Goal: Task Accomplishment & Management: Complete application form

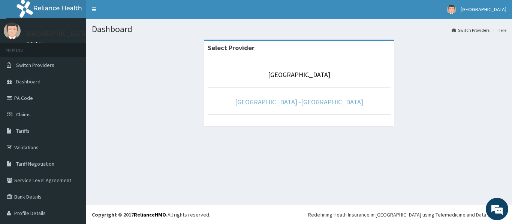
click at [305, 102] on link "[GEOGRAPHIC_DATA] -[GEOGRAPHIC_DATA]" at bounding box center [299, 102] width 128 height 9
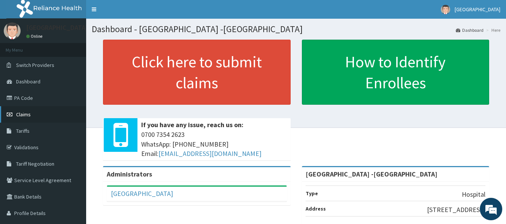
click at [25, 113] on span "Claims" at bounding box center [23, 114] width 15 height 7
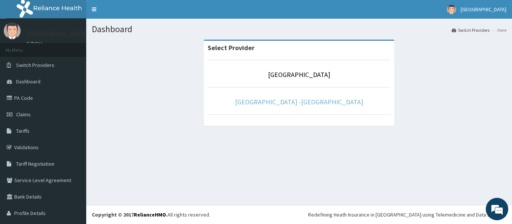
click at [301, 103] on link "[GEOGRAPHIC_DATA] -[GEOGRAPHIC_DATA]" at bounding box center [299, 102] width 128 height 9
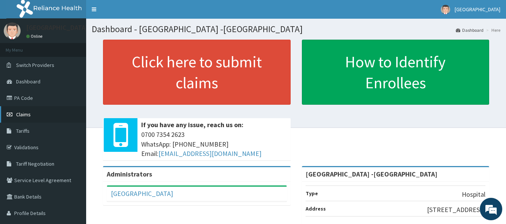
click at [27, 117] on span "Claims" at bounding box center [23, 114] width 15 height 7
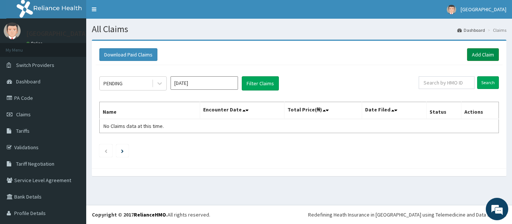
click at [476, 55] on link "Add Claim" at bounding box center [483, 54] width 32 height 13
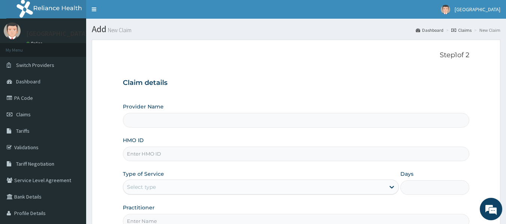
click at [168, 155] on input "HMO ID" at bounding box center [296, 154] width 347 height 15
type input "Rolayo Medical Centre -Annex"
click at [326, 98] on div "Claim details Provider Name Rolayo Medical Centre -Annex HMO ID Type of Service…" at bounding box center [296, 150] width 347 height 157
drag, startPoint x: 192, startPoint y: 147, endPoint x: 191, endPoint y: 152, distance: 4.9
click at [192, 148] on input "HMO ID" at bounding box center [296, 154] width 347 height 15
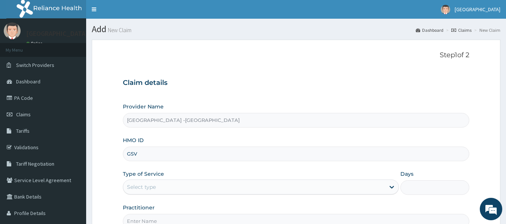
type input "GSV/14047/A"
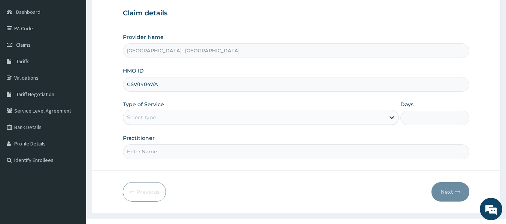
scroll to position [75, 0]
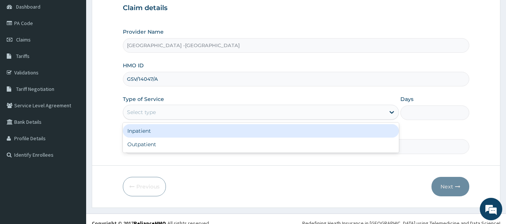
click at [182, 113] on div "Select type" at bounding box center [254, 112] width 262 height 12
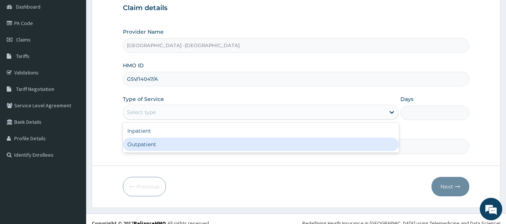
click at [181, 144] on div "Outpatient" at bounding box center [261, 144] width 276 height 13
type input "1"
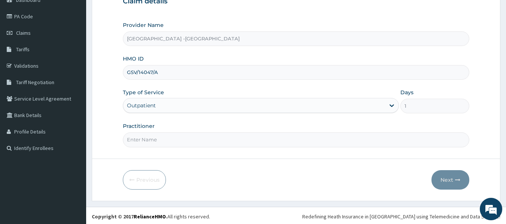
scroll to position [84, 0]
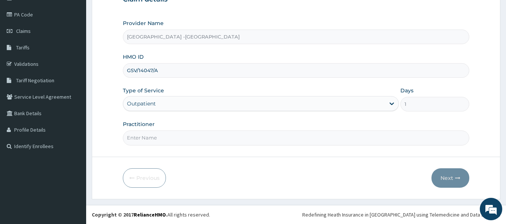
drag, startPoint x: 179, startPoint y: 139, endPoint x: 179, endPoint y: 147, distance: 8.2
click at [179, 139] on input "Practitioner" at bounding box center [296, 138] width 347 height 15
type input "[PERSON_NAME]"
click at [442, 178] on button "Next" at bounding box center [451, 178] width 38 height 19
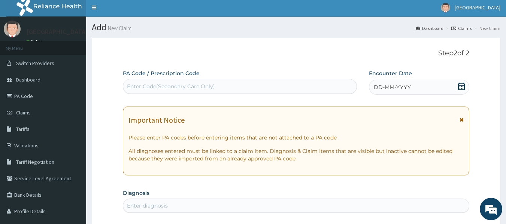
scroll to position [0, 0]
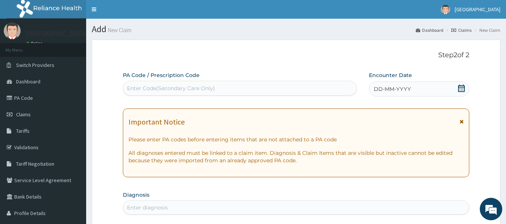
click at [463, 88] on icon at bounding box center [461, 88] width 7 height 7
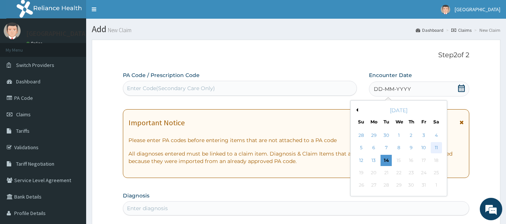
click at [437, 147] on div "11" at bounding box center [436, 148] width 11 height 11
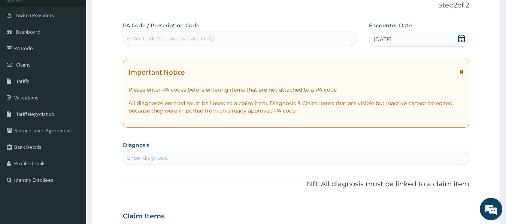
scroll to position [75, 0]
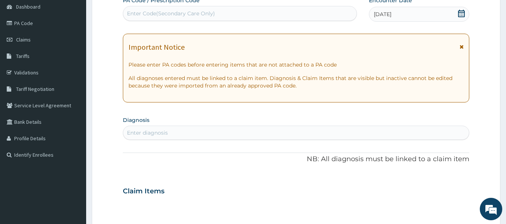
click at [220, 133] on div "Enter diagnosis" at bounding box center [296, 133] width 346 height 12
type input "PEPTIC"
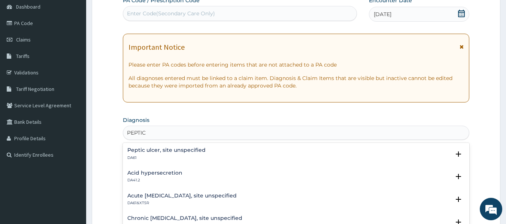
click at [174, 150] on h4 "Peptic ulcer, site unspecified" at bounding box center [166, 151] width 78 height 6
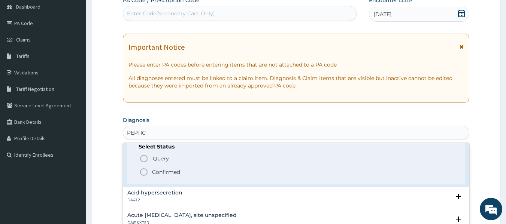
scroll to position [37, 0]
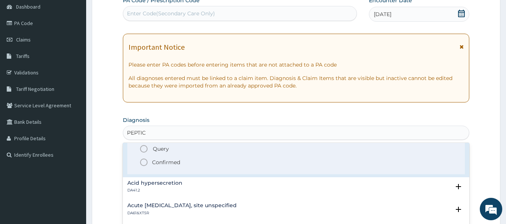
click at [145, 163] on icon "status option filled" at bounding box center [143, 162] width 9 height 9
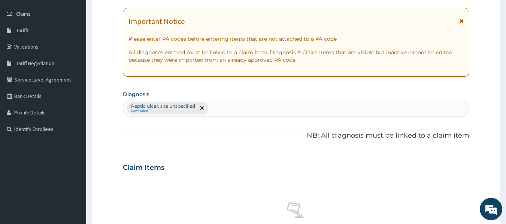
scroll to position [112, 0]
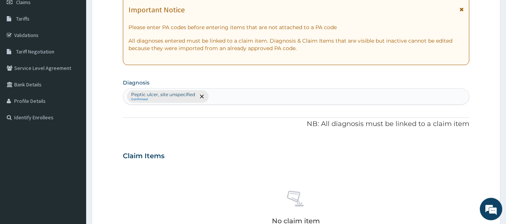
click at [223, 99] on div "Peptic ulcer, site unspecified Confirmed" at bounding box center [296, 97] width 346 height 16
type input "H"
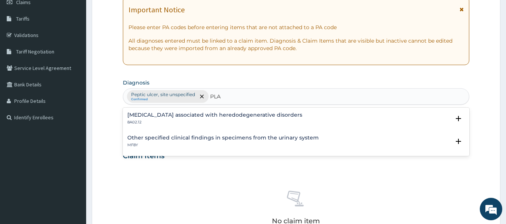
type input "PLAS"
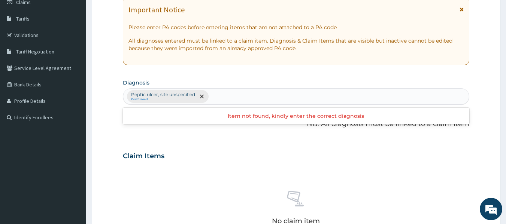
drag, startPoint x: 225, startPoint y: 96, endPoint x: 221, endPoint y: 96, distance: 4.1
click at [221, 96] on div "Peptic ulcer, site unspecified Confirmed" at bounding box center [296, 97] width 346 height 16
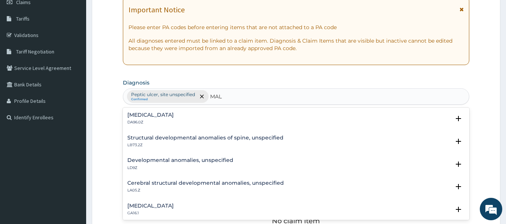
type input "MALA"
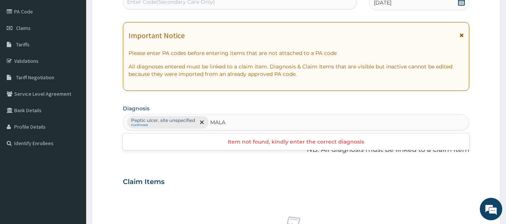
scroll to position [75, 0]
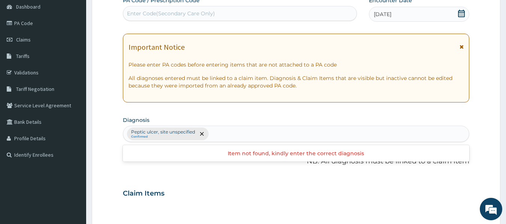
click at [236, 133] on div "Peptic ulcer, site unspecified Confirmed MALA" at bounding box center [296, 134] width 346 height 16
type input "M"
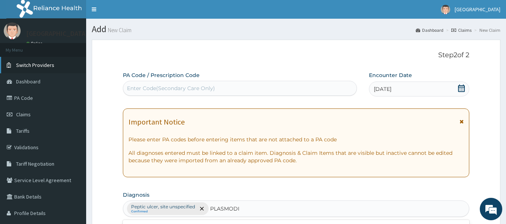
type input "PLASMODI"
click at [29, 65] on span "Switch Providers" at bounding box center [35, 65] width 38 height 7
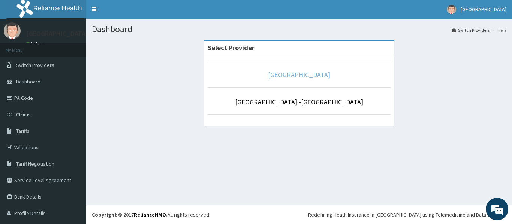
click at [278, 78] on link "[GEOGRAPHIC_DATA]" at bounding box center [299, 74] width 62 height 9
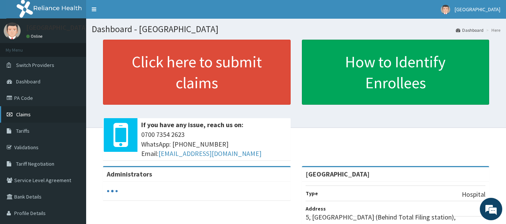
click at [28, 115] on span "Claims" at bounding box center [23, 114] width 15 height 7
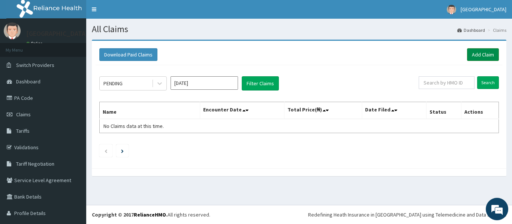
click at [467, 57] on link "Add Claim" at bounding box center [483, 54] width 32 height 13
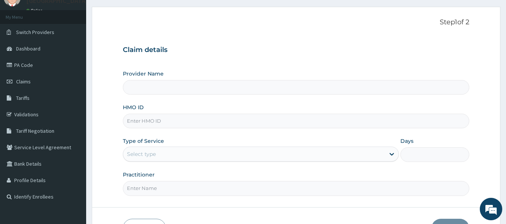
scroll to position [37, 0]
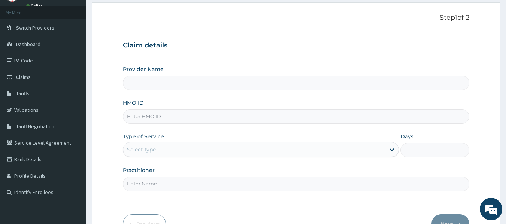
type input "[GEOGRAPHIC_DATA]"
click at [170, 116] on input "HMO ID" at bounding box center [296, 116] width 347 height 15
type input "GSV/14047/A"
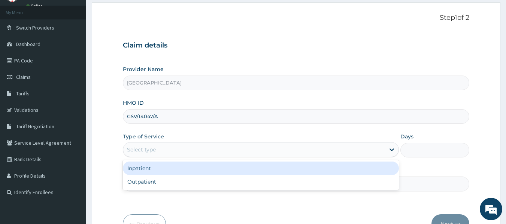
click at [164, 149] on div "Select type" at bounding box center [254, 150] width 262 height 12
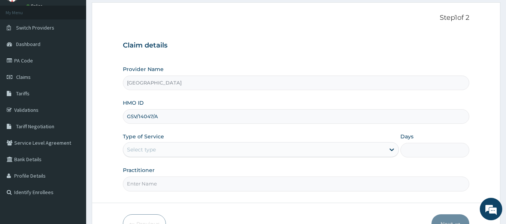
click at [164, 154] on div "Select type" at bounding box center [254, 150] width 262 height 12
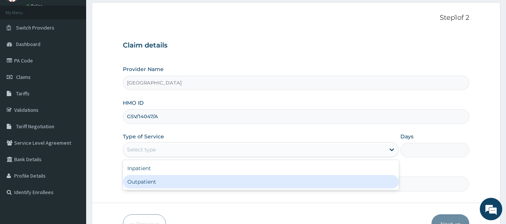
drag, startPoint x: 164, startPoint y: 180, endPoint x: 172, endPoint y: 178, distance: 7.8
click at [165, 180] on div "Outpatient" at bounding box center [261, 181] width 276 height 13
type input "1"
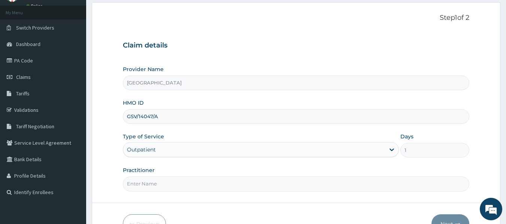
click at [176, 175] on div "Practitioner" at bounding box center [296, 179] width 347 height 25
click at [174, 186] on input "Practitioner" at bounding box center [296, 184] width 347 height 15
type input "[PERSON_NAME]"
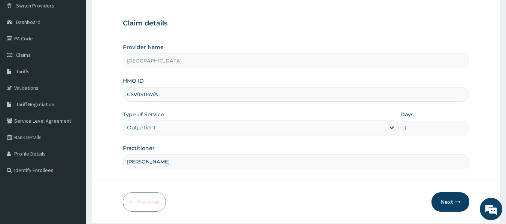
scroll to position [84, 0]
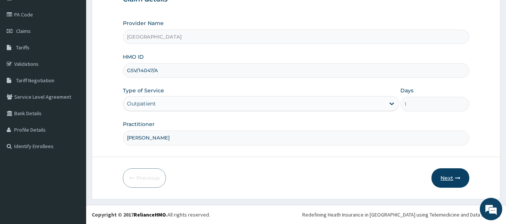
click at [444, 184] on button "Next" at bounding box center [451, 178] width 38 height 19
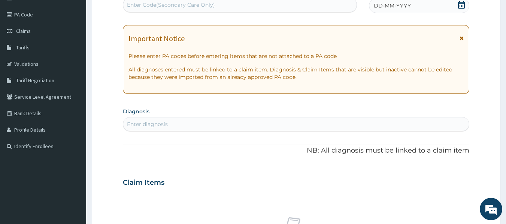
scroll to position [46, 0]
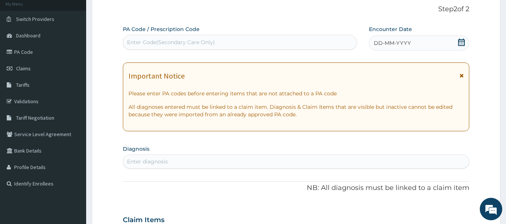
click at [460, 44] on icon at bounding box center [461, 42] width 7 height 7
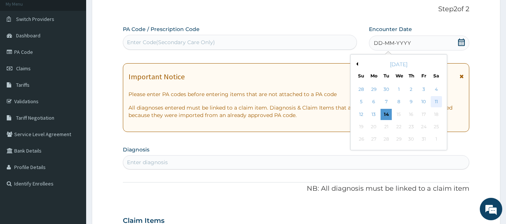
click at [437, 101] on div "11" at bounding box center [436, 102] width 11 height 11
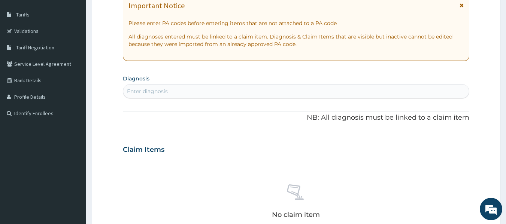
scroll to position [121, 0]
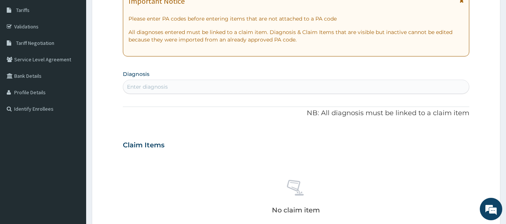
click at [284, 90] on div "Enter diagnosis" at bounding box center [296, 87] width 346 height 12
type input "P"
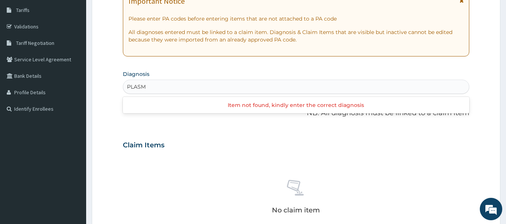
type input "PLASMO"
click at [154, 85] on div "Enter diagnosis" at bounding box center [296, 87] width 346 height 12
click at [154, 85] on div "Enter diagnosis" at bounding box center [147, 86] width 41 height 7
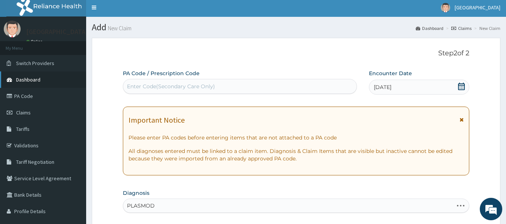
scroll to position [0, 0]
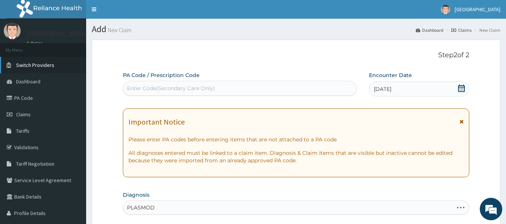
type input "PLASMOD"
click at [32, 68] on span "Switch Providers" at bounding box center [35, 65] width 38 height 7
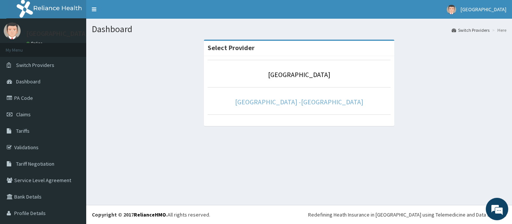
click at [293, 100] on link "Rolayo Medical Centre -Annex" at bounding box center [299, 102] width 128 height 9
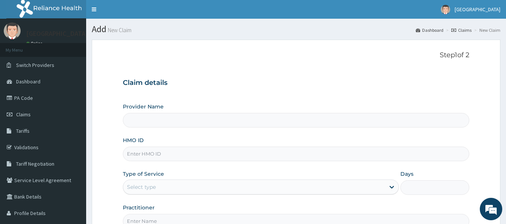
type input "[GEOGRAPHIC_DATA] -[GEOGRAPHIC_DATA]"
click at [161, 154] on input "HMO ID" at bounding box center [296, 154] width 347 height 15
type input "GSV/14047/A"
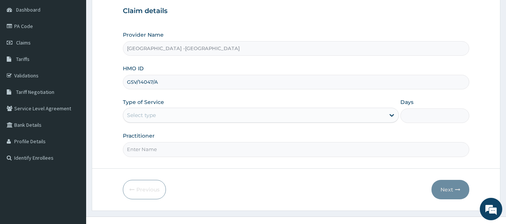
scroll to position [75, 0]
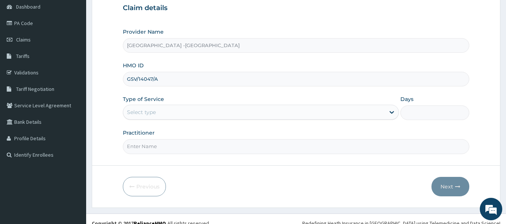
click at [167, 119] on div "Select type" at bounding box center [261, 112] width 276 height 15
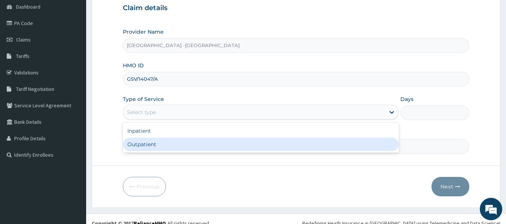
click at [164, 144] on div "Outpatient" at bounding box center [261, 144] width 276 height 13
type input "1"
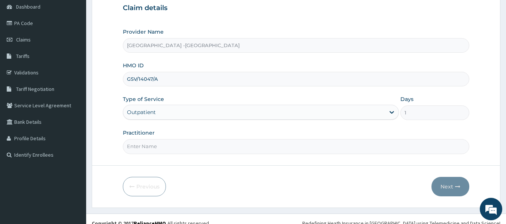
click at [168, 150] on input "Practitioner" at bounding box center [296, 146] width 347 height 15
type input "[PERSON_NAME]"
click at [446, 186] on button "Next" at bounding box center [451, 186] width 38 height 19
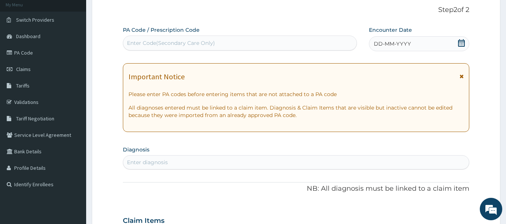
scroll to position [0, 0]
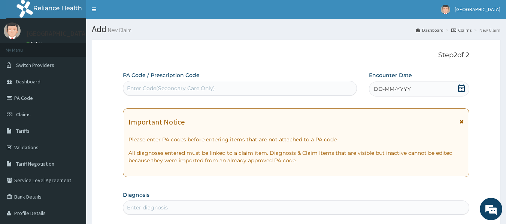
click at [197, 90] on div "Enter Code(Secondary Care Only)" at bounding box center [171, 88] width 88 height 7
click at [457, 89] on div "DD-MM-YYYY" at bounding box center [419, 89] width 100 height 15
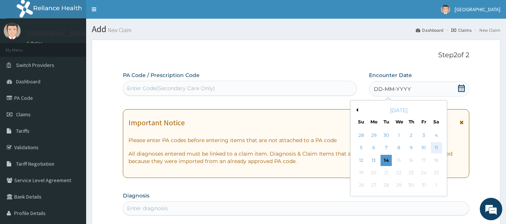
click at [436, 148] on div "11" at bounding box center [436, 148] width 11 height 11
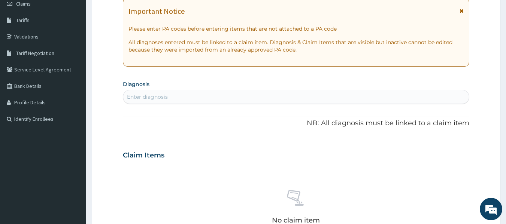
scroll to position [150, 0]
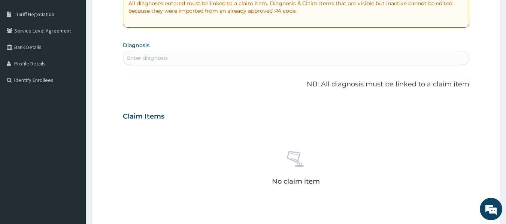
click at [221, 62] on div "Enter diagnosis" at bounding box center [296, 58] width 346 height 12
type input "P"
type input "K"
type input "P"
type input "U"
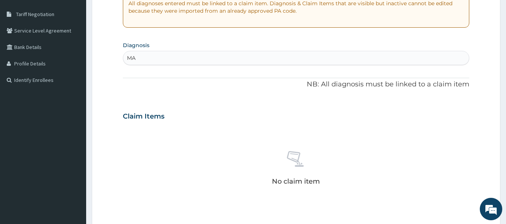
type input "M"
type input "G"
type input "P"
type input "M"
type input "S"
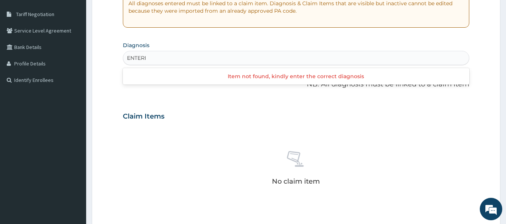
type input "ENTERIC"
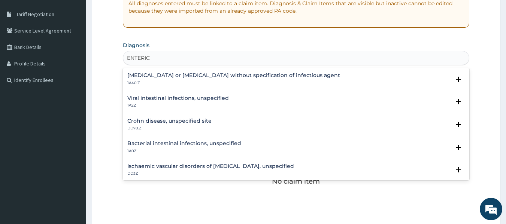
click at [144, 96] on h4 "Viral intestinal infections, unspecified" at bounding box center [178, 99] width 102 height 6
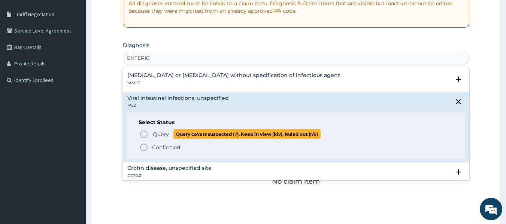
click at [142, 134] on icon "status option query" at bounding box center [143, 134] width 9 height 9
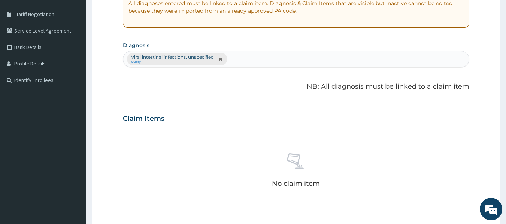
click at [242, 64] on div "Viral intestinal infections, unspecified Query" at bounding box center [296, 59] width 346 height 16
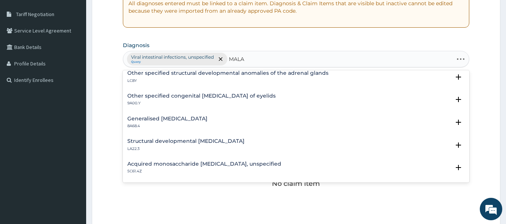
scroll to position [0, 0]
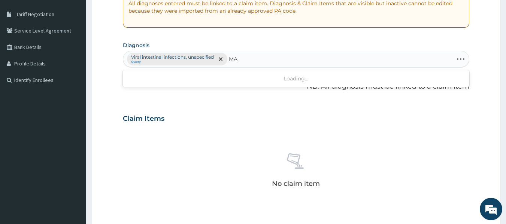
type input "M"
